Goal: Task Accomplishment & Management: Complete application form

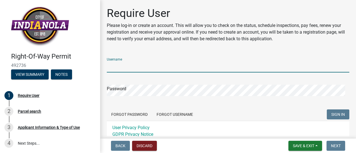
click at [116, 66] on input "Username" at bounding box center [228, 66] width 242 height 11
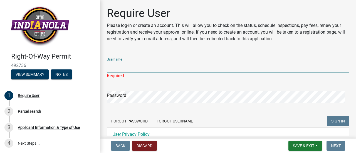
paste input "CDSteam"
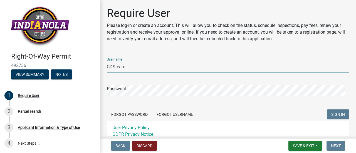
type input "CDSteam"
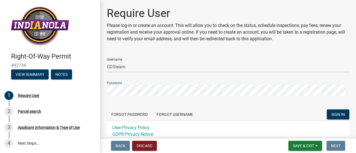
click at [327, 110] on button "SIGN IN" at bounding box center [338, 115] width 23 height 10
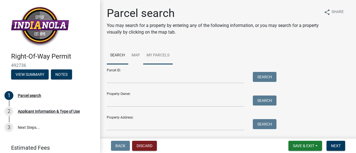
click at [161, 52] on link "My Parcels" at bounding box center [157, 56] width 29 height 18
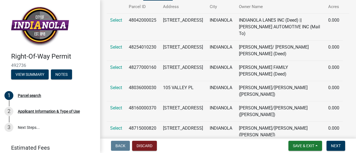
scroll to position [65, 0]
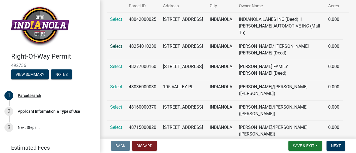
click at [112, 44] on link "Select" at bounding box center [116, 46] width 12 height 5
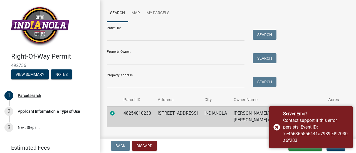
scroll to position [54, 0]
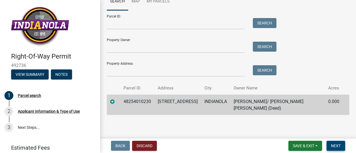
click at [337, 144] on span "Next" at bounding box center [336, 146] width 10 height 4
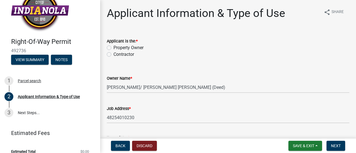
scroll to position [21, 0]
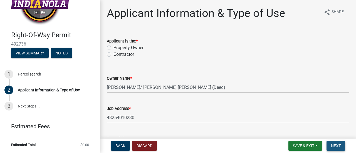
click at [331, 143] on button "Next" at bounding box center [335, 146] width 19 height 10
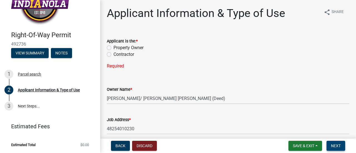
click at [334, 145] on span "Next" at bounding box center [336, 146] width 10 height 4
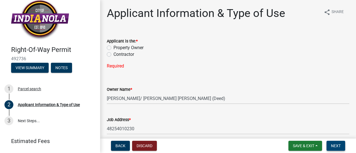
scroll to position [0, 0]
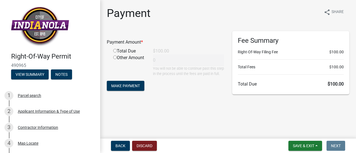
click at [115, 51] on input "radio" at bounding box center [115, 51] width 4 height 4
radio input "true"
type input "100"
click at [128, 88] on span "Make Payment" at bounding box center [125, 86] width 29 height 4
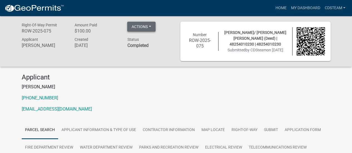
click at [150, 26] on button "Actions" at bounding box center [141, 27] width 28 height 10
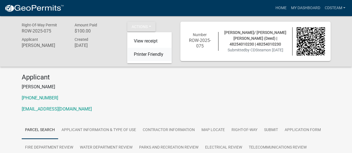
click at [142, 53] on link "Printer Friendly" at bounding box center [149, 54] width 44 height 13
